Goal: Task Accomplishment & Management: Manage account settings

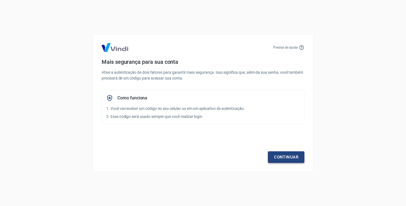
click at [293, 158] on link "Continuar" at bounding box center [286, 157] width 36 height 12
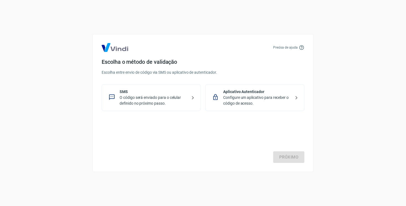
click at [164, 104] on p "O código será enviado para o celular definido no próximo passo." at bounding box center [154, 101] width 68 height 12
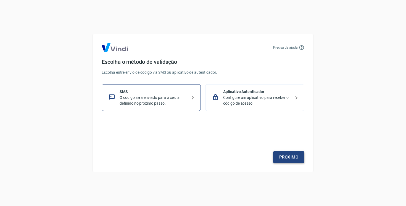
click at [284, 159] on link "Próximo" at bounding box center [288, 157] width 31 height 12
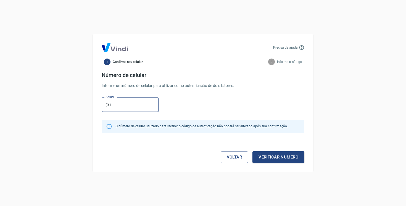
type input "[PHONE_NUMBER]"
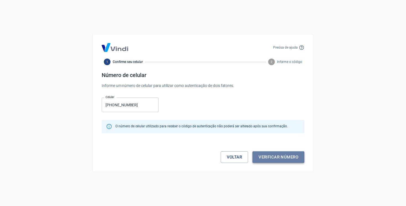
click at [292, 157] on button "Verificar número" at bounding box center [278, 157] width 52 height 12
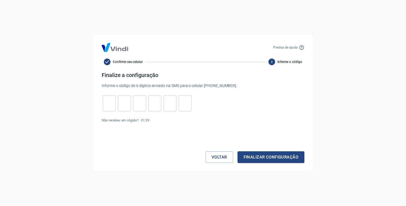
click at [116, 113] on form "Finalize a configuração Informe o código de 6 dígitos enviado via SMS para o ce…" at bounding box center [203, 117] width 203 height 91
click at [113, 108] on input "tel" at bounding box center [109, 104] width 13 height 12
type input "7"
type input "2"
type input "1"
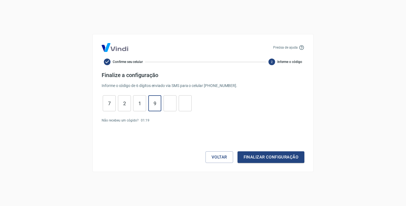
type input "9"
type input "4"
type input "0"
click at [278, 157] on button "Finalizar configuração" at bounding box center [271, 157] width 67 height 12
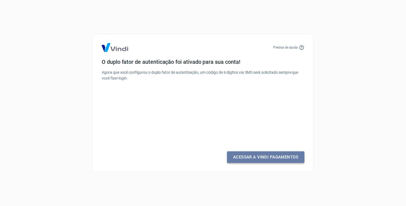
click at [267, 157] on link "Acessar a Vindi Pagamentos" at bounding box center [265, 157] width 77 height 12
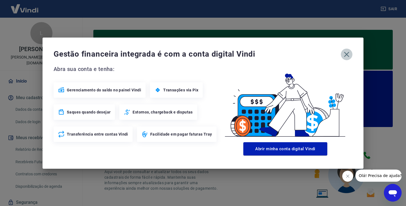
click at [346, 58] on icon "button" at bounding box center [346, 54] width 9 height 9
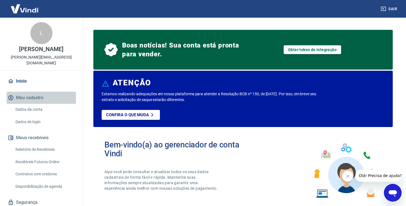
click at [29, 92] on button "Meu cadastro" at bounding box center [41, 98] width 69 height 12
click at [31, 104] on link "Dados da conta" at bounding box center [44, 109] width 63 height 11
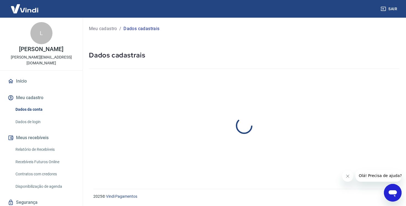
select select "SP"
select select "business"
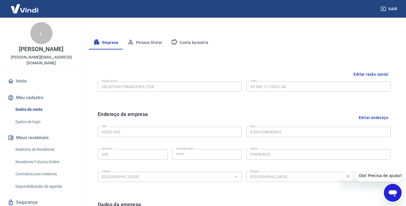
scroll to position [91, 0]
click at [138, 46] on button "Pessoa titular" at bounding box center [145, 42] width 44 height 13
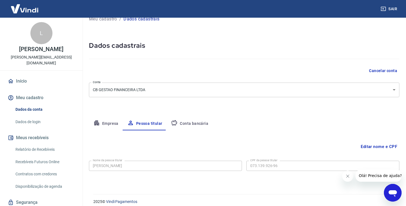
scroll to position [15, 0]
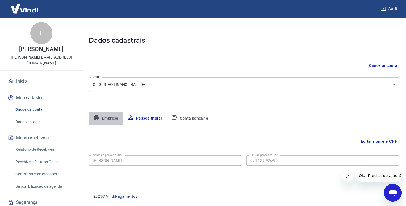
click at [114, 122] on button "Empresa" at bounding box center [106, 118] width 34 height 13
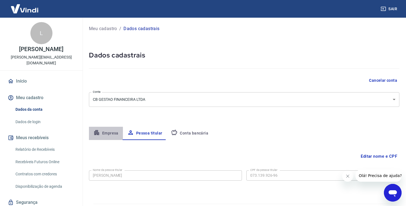
select select "SP"
select select "business"
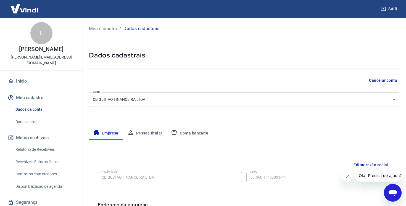
click at [189, 131] on button "Conta bancária" at bounding box center [190, 133] width 46 height 13
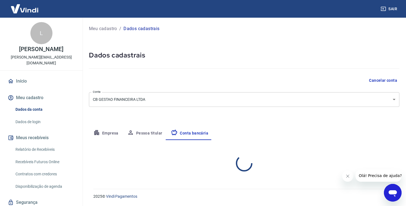
select select "1"
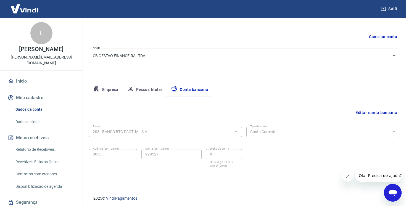
scroll to position [46, 0]
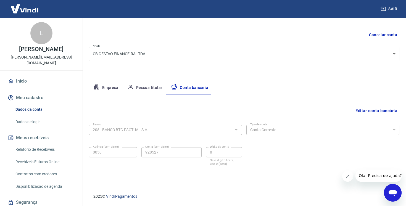
click at [147, 87] on button "Pessoa titular" at bounding box center [145, 87] width 44 height 13
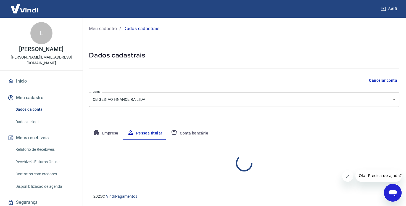
scroll to position [0, 0]
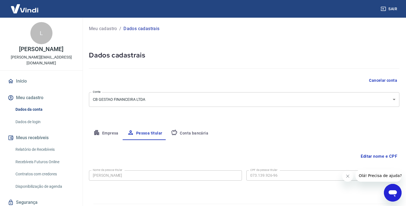
click at [117, 134] on button "Empresa" at bounding box center [106, 133] width 34 height 13
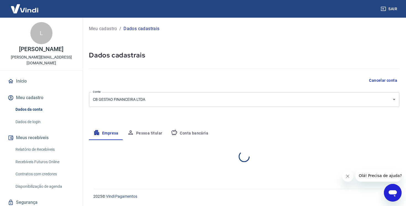
select select "SP"
select select "business"
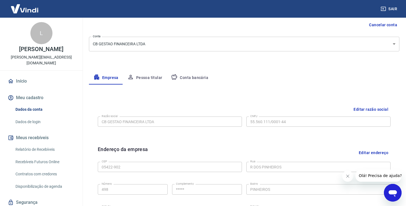
scroll to position [192, 0]
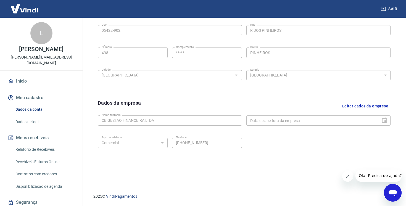
click at [348, 178] on icon "Fechar mensagem da empresa" at bounding box center [348, 176] width 4 height 4
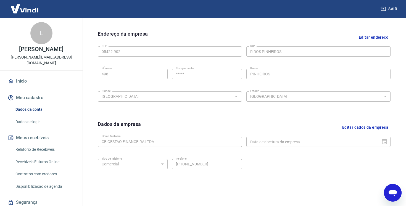
scroll to position [186, 0]
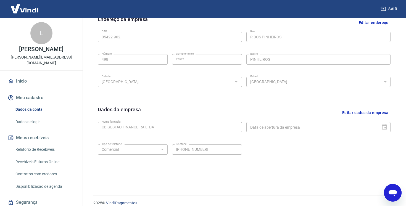
click at [390, 128] on div "Data de abertura da empresa" at bounding box center [318, 127] width 144 height 10
click at [385, 128] on div "Data de abertura da empresa" at bounding box center [318, 127] width 144 height 10
click at [377, 110] on button "Editar dados da empresa" at bounding box center [365, 113] width 51 height 14
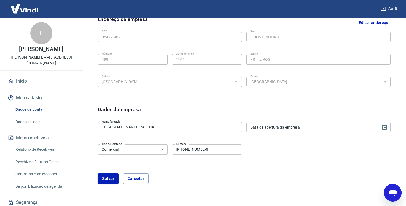
click at [351, 129] on input "Data de abertura da empresa" at bounding box center [311, 127] width 130 height 10
type input "DD/MM/YYYY"
click at [333, 148] on div "Tipo de telefone Residencial Comercial Tipo de telefone Telefone (31) 99942-340…" at bounding box center [244, 153] width 293 height 22
click at [373, 126] on input "DD/MM/YYYY" at bounding box center [311, 127] width 130 height 10
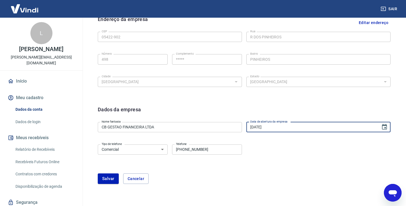
type input "17/06/2024"
click at [343, 194] on div "Dados da empresa Nome fantasia CB GESTAO FINANCEIRA LTDA Nome fantasia Data de …" at bounding box center [244, 148] width 302 height 94
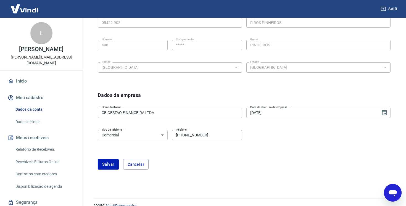
scroll to position [209, 0]
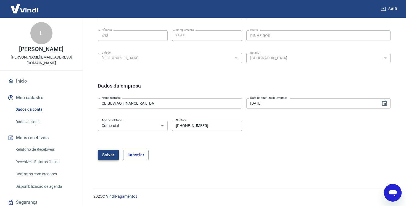
click at [113, 159] on button "Salvar" at bounding box center [108, 155] width 21 height 10
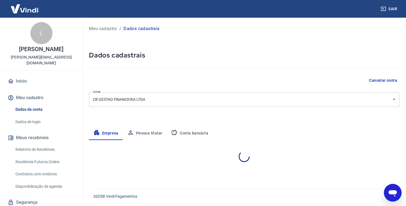
select select "SP"
select select "business"
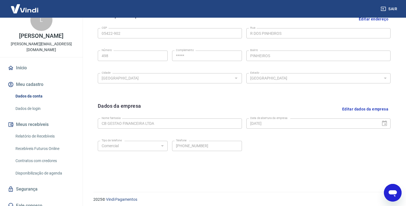
scroll to position [192, 0]
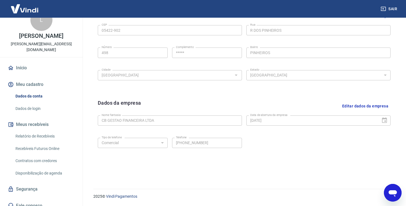
click at [40, 103] on link "Dados de login" at bounding box center [44, 108] width 63 height 11
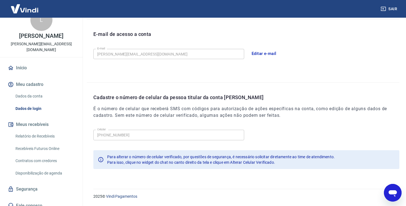
scroll to position [148, 0]
click at [39, 134] on link "Relatório de Recebíveis" at bounding box center [44, 136] width 63 height 11
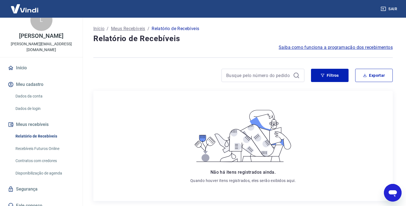
click at [44, 144] on link "Recebíveis Futuros Online" at bounding box center [44, 148] width 63 height 11
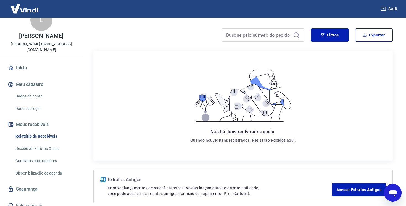
scroll to position [68, 0]
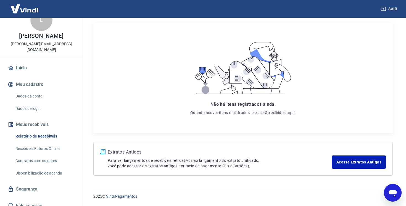
click at [50, 187] on link "Segurança" at bounding box center [41, 189] width 69 height 12
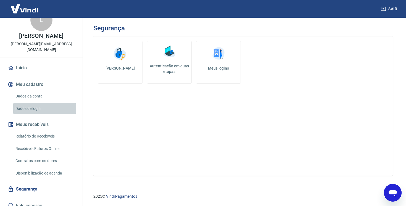
click at [31, 105] on link "Dados de login" at bounding box center [44, 108] width 63 height 11
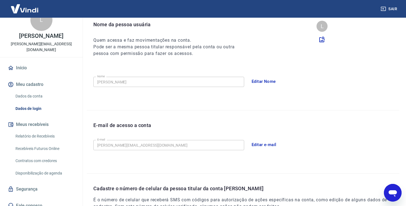
scroll to position [148, 0]
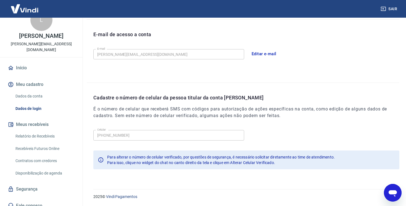
click at [36, 91] on link "Dados da conta" at bounding box center [44, 96] width 63 height 11
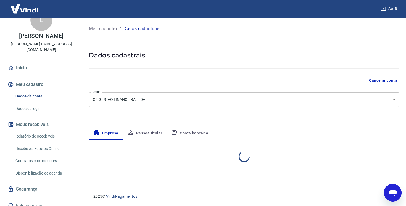
select select "SP"
select select "business"
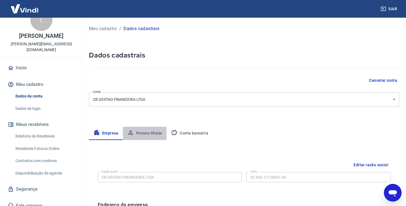
click at [155, 136] on button "Pessoa titular" at bounding box center [145, 133] width 44 height 13
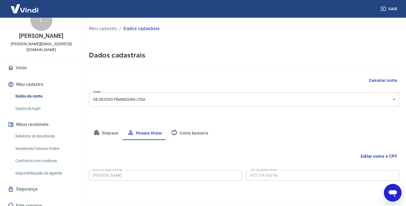
click at [174, 132] on icon "button" at bounding box center [174, 132] width 7 height 7
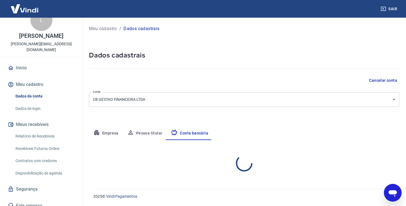
select select "1"
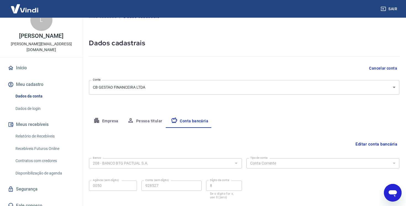
scroll to position [46, 0]
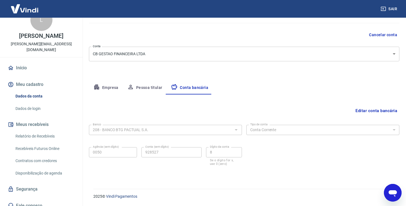
click at [20, 62] on link "Início" at bounding box center [41, 68] width 69 height 12
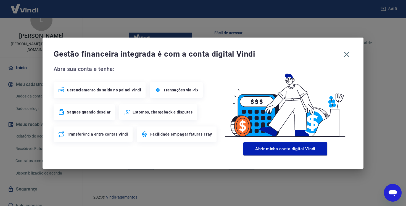
scroll to position [334, 0]
click at [352, 53] on div "Gestão financeira integrada é com a conta digital Vindi Abra sua conta e tenha:…" at bounding box center [203, 103] width 321 height 131
click at [344, 53] on icon "button" at bounding box center [346, 54] width 9 height 9
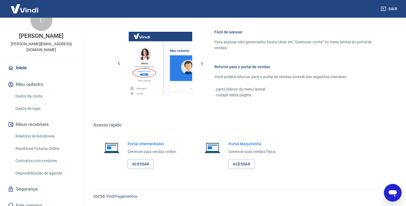
click at [43, 33] on p "Luisa Alves Morato" at bounding box center [41, 36] width 44 height 6
click at [27, 62] on link "Início" at bounding box center [41, 68] width 69 height 12
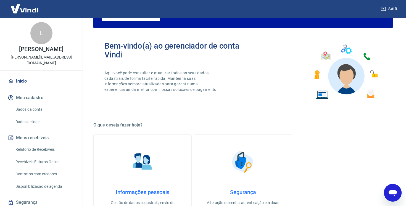
scroll to position [99, 0]
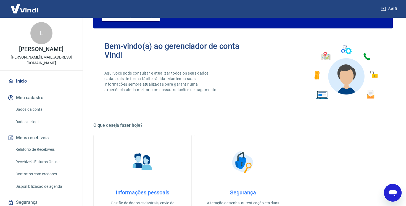
click at [14, 80] on link "Início" at bounding box center [41, 81] width 69 height 12
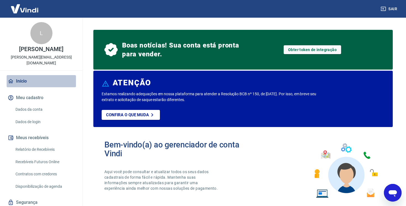
click at [28, 75] on link "Início" at bounding box center [41, 81] width 69 height 12
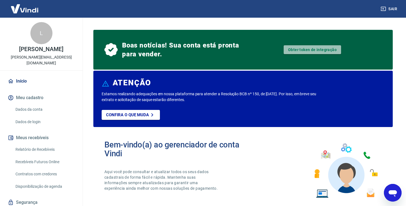
click at [304, 49] on link "Obter token de integração" at bounding box center [312, 49] width 57 height 9
